Goal: Transaction & Acquisition: Purchase product/service

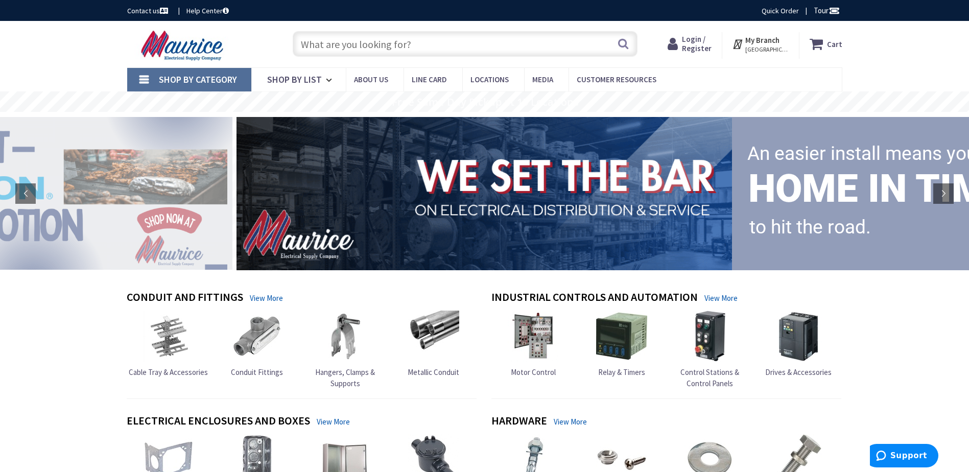
click at [691, 44] on span "Login / Register" at bounding box center [697, 43] width 30 height 19
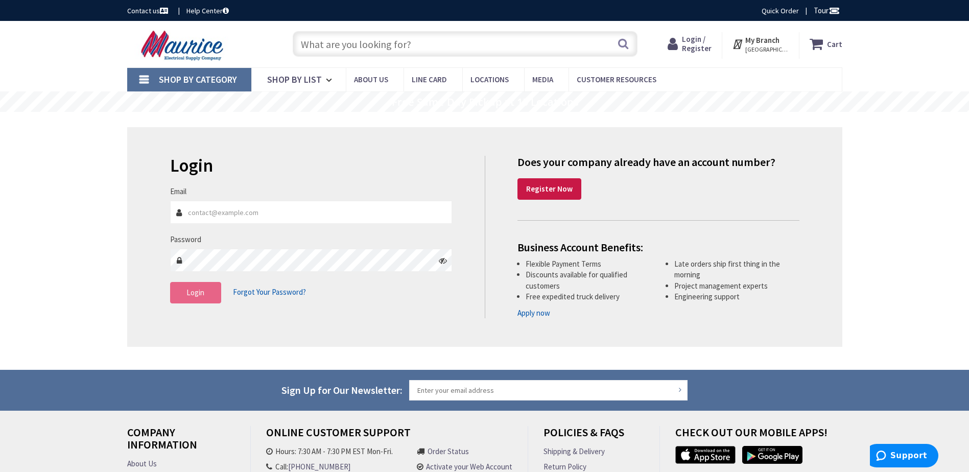
type input "[PERSON_NAME][EMAIL_ADDRESS][DOMAIN_NAME]"
click at [189, 292] on span "Login" at bounding box center [195, 292] width 18 height 10
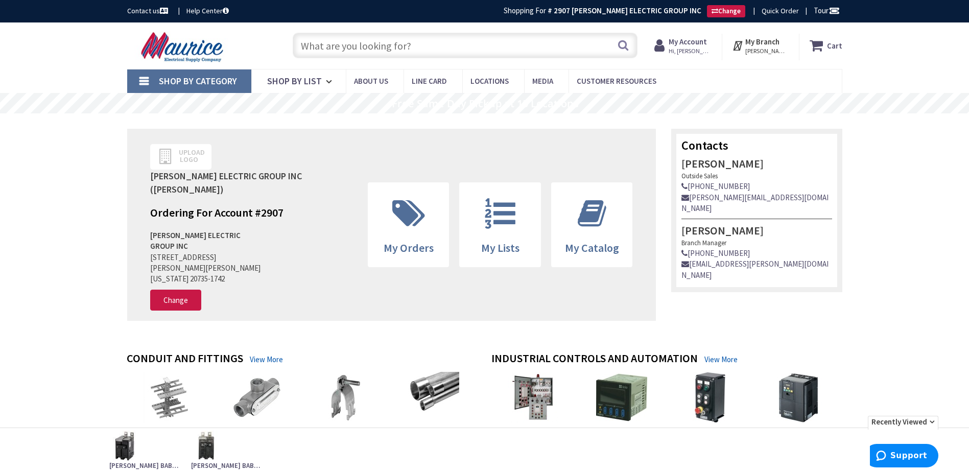
click at [438, 44] on input "text" at bounding box center [465, 46] width 345 height 26
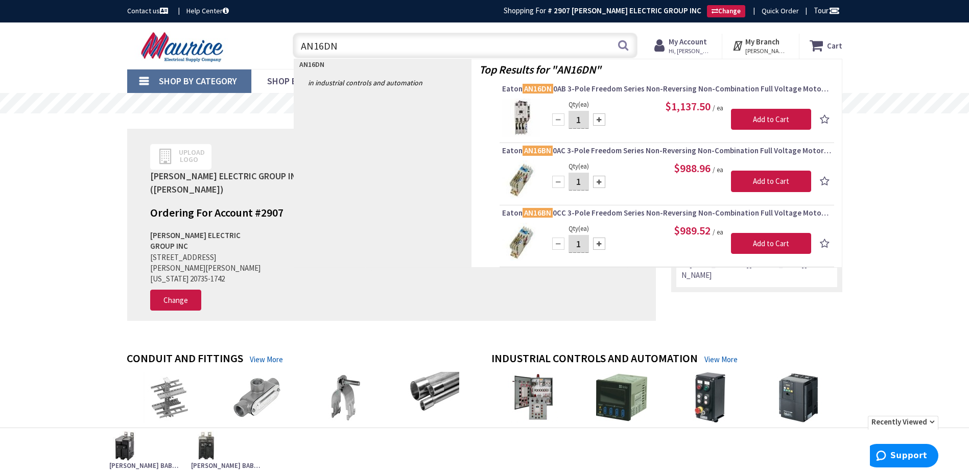
type input "AN16DN0"
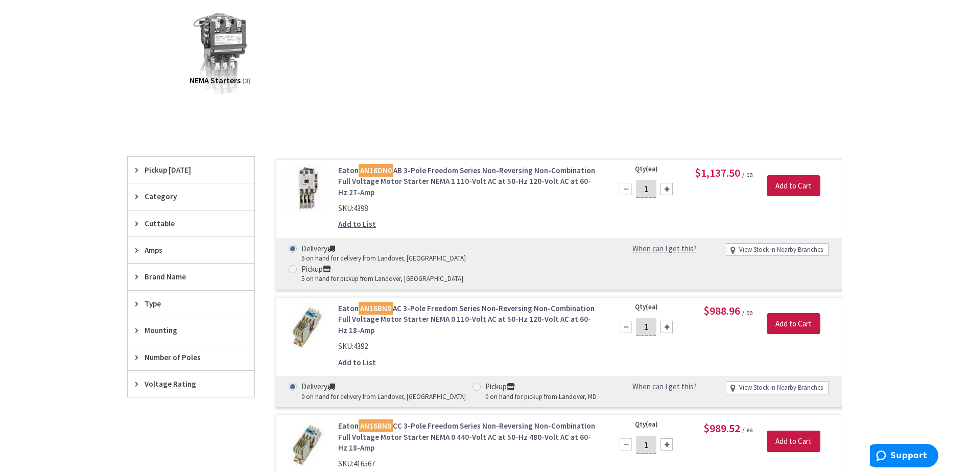
scroll to position [170, 0]
